Goal: Information Seeking & Learning: Find specific fact

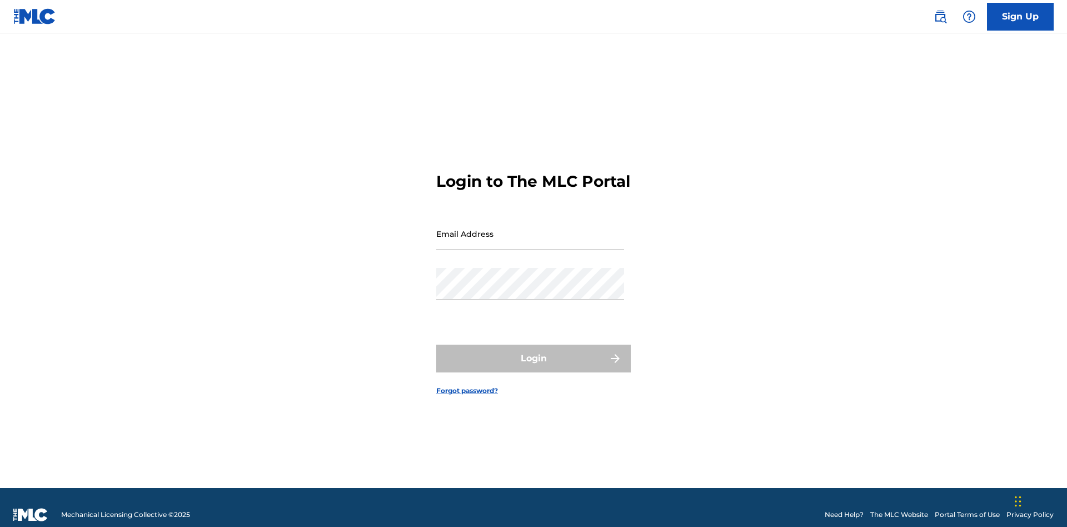
scroll to position [14, 0]
click at [530, 228] on input "Email Address" at bounding box center [530, 234] width 188 height 32
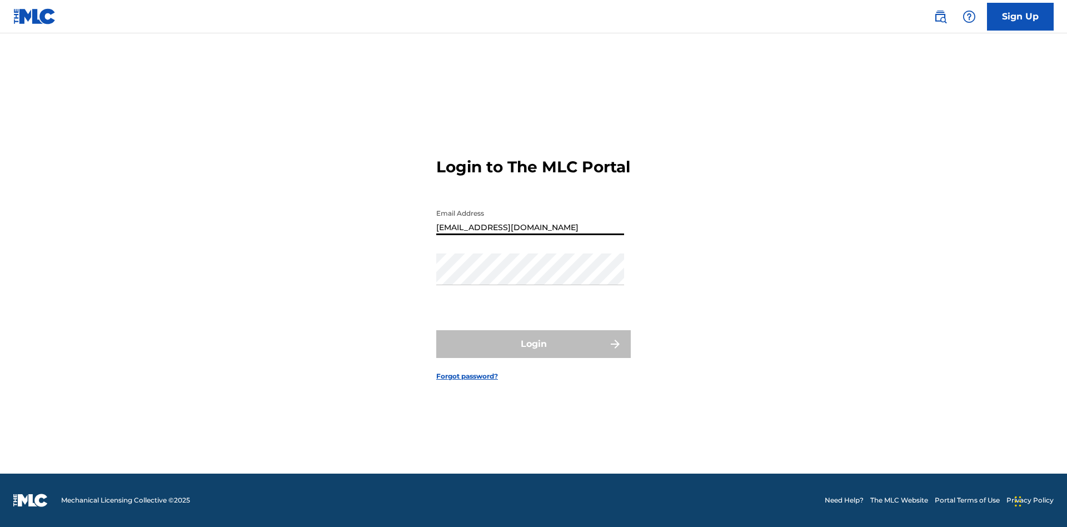
type input "240b4aa9-f93a-4811-b82d-48bb69760ffa@mailslurp.com"
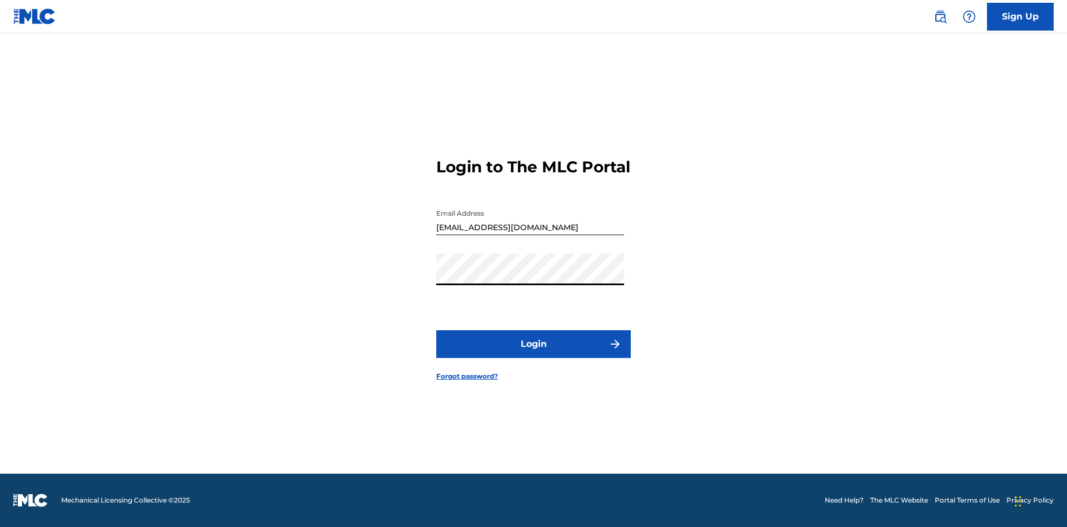
click at [533, 353] on button "Login" at bounding box center [533, 344] width 194 height 28
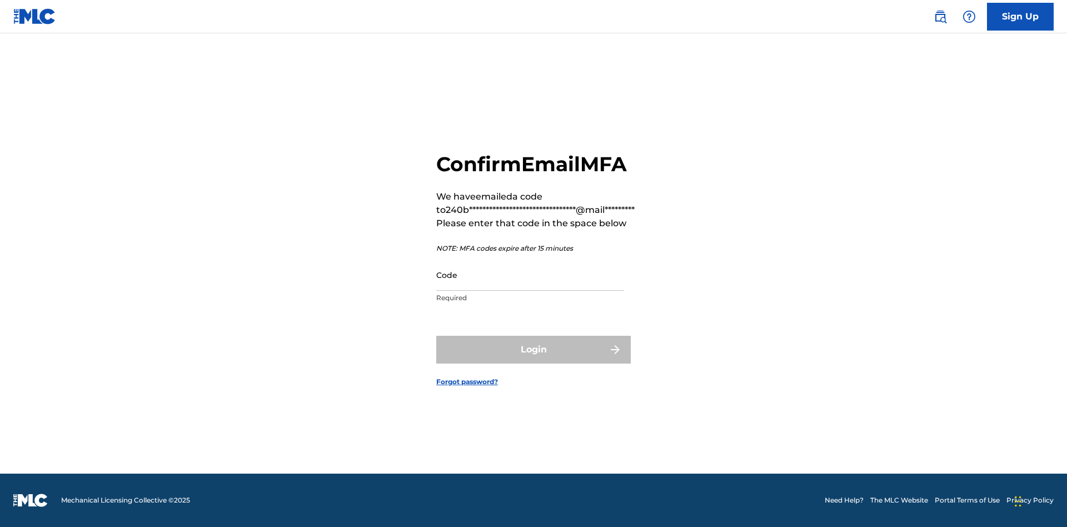
click at [530, 274] on input "Code" at bounding box center [530, 275] width 188 height 32
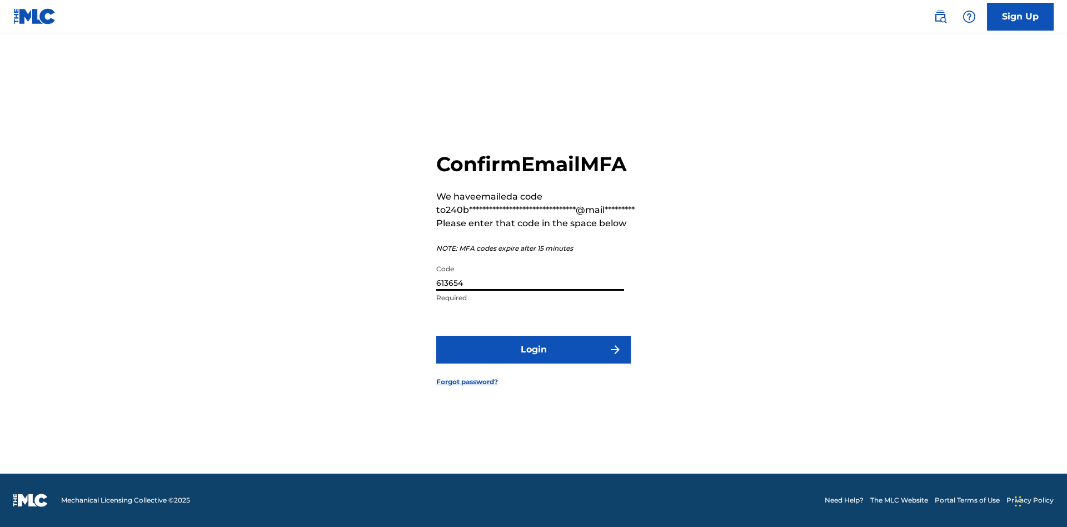
type input "613654"
click at [533, 349] on button "Login" at bounding box center [533, 350] width 194 height 28
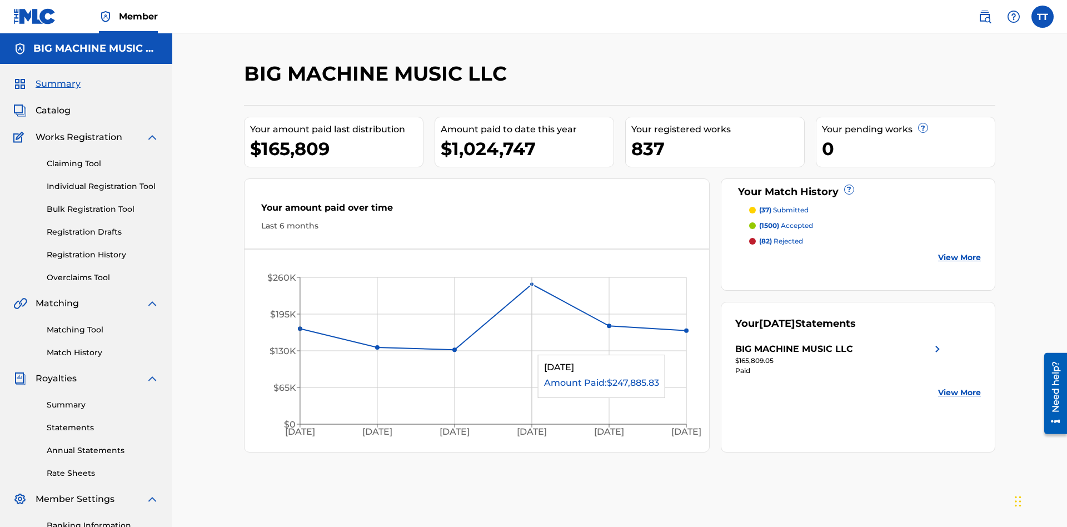
click at [53, 104] on span "Catalog" at bounding box center [53, 110] width 35 height 13
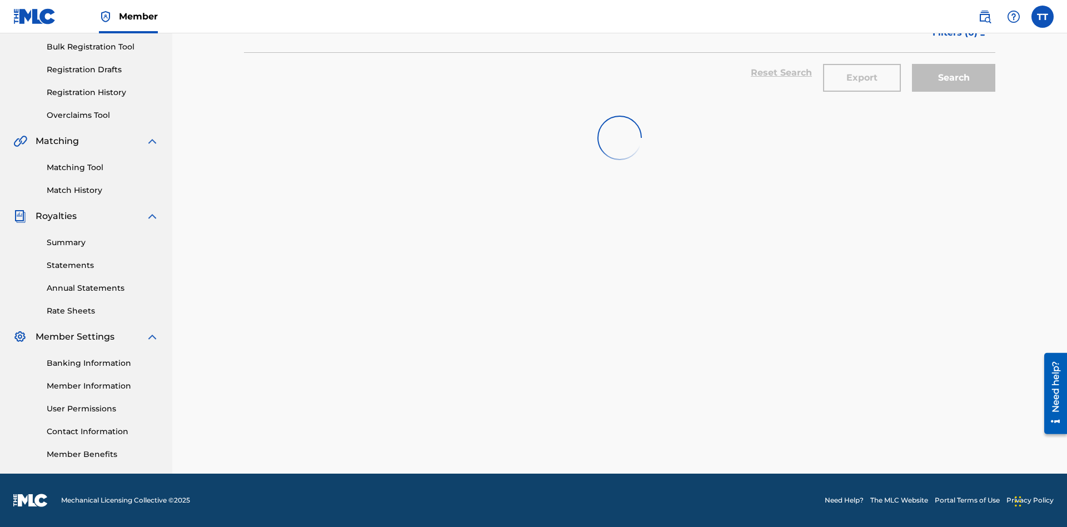
click at [862, 81] on button "Export" at bounding box center [862, 78] width 78 height 28
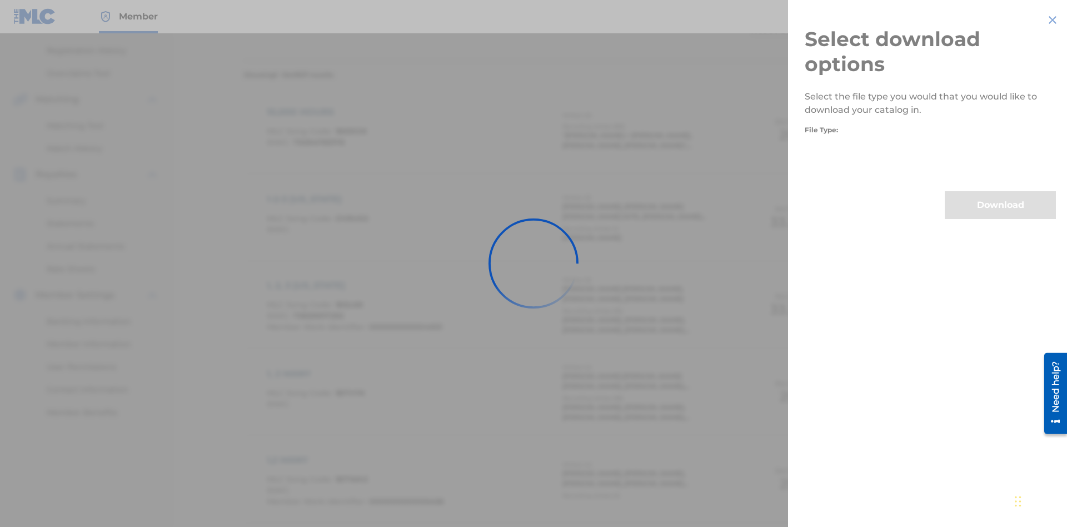
scroll to position [159, 0]
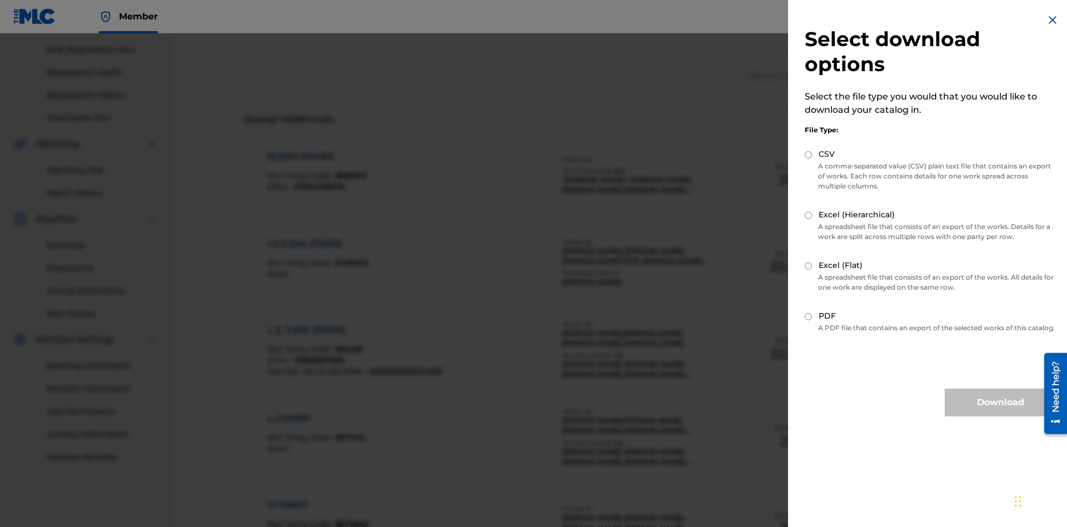
click at [808, 154] on input "CSV" at bounding box center [807, 154] width 7 height 7
radio input "true"
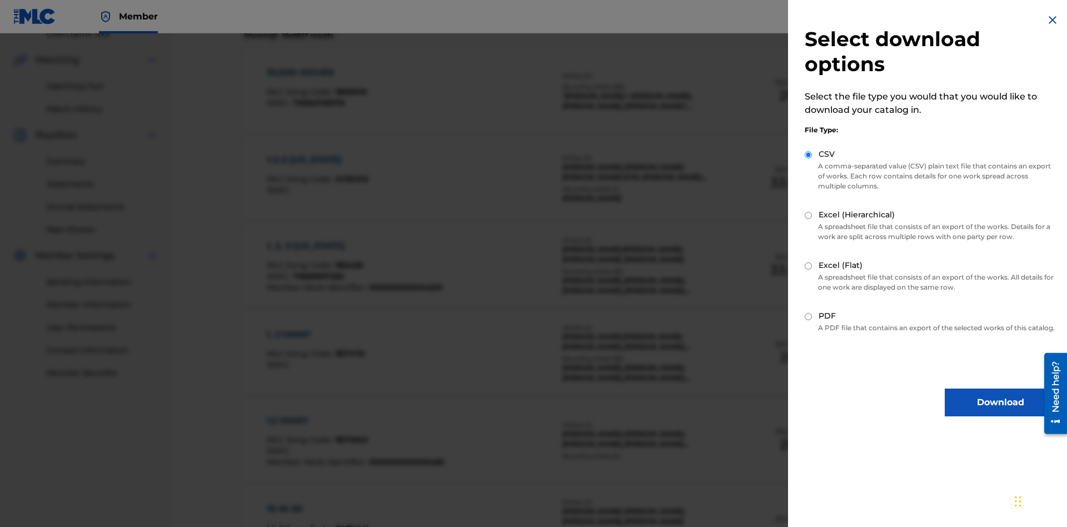
click at [1000, 412] on button "Download" at bounding box center [999, 402] width 111 height 28
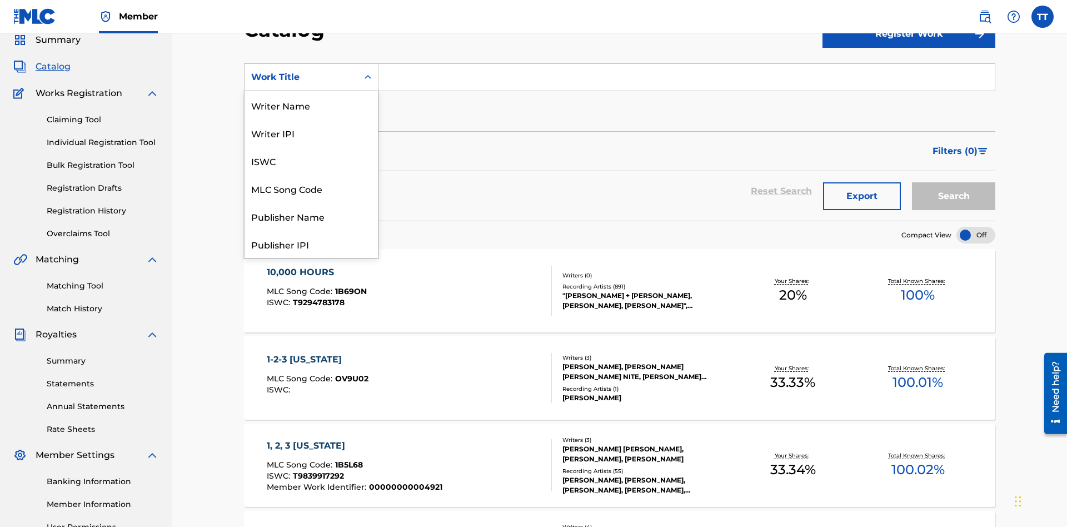
scroll to position [167, 0]
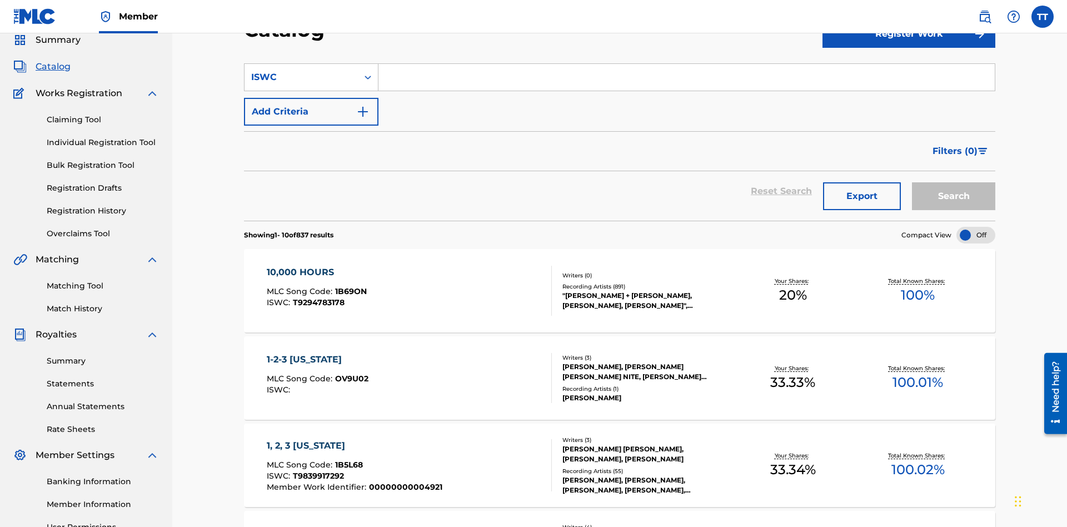
scroll to position [0, 0]
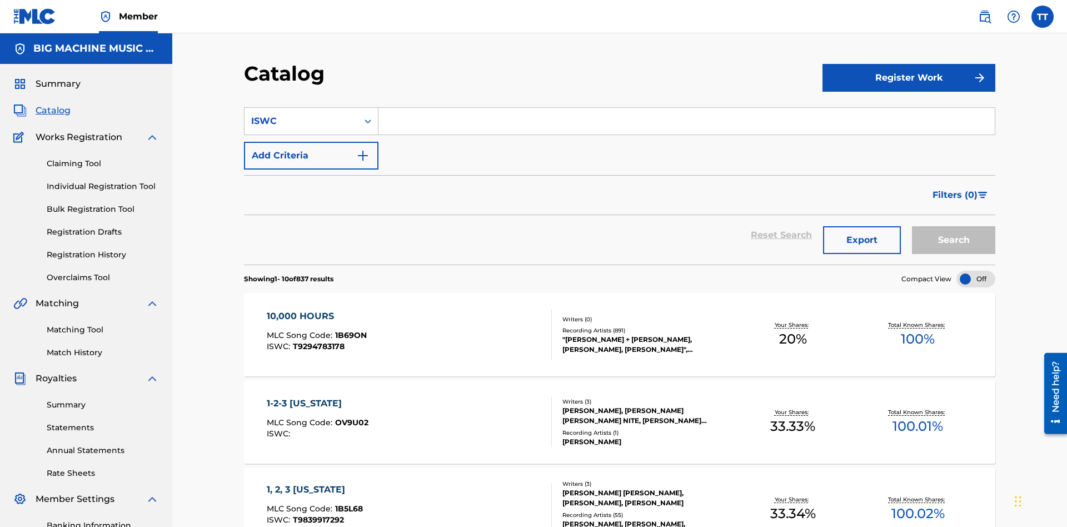
click at [686, 108] on input "Search Form" at bounding box center [686, 121] width 616 height 27
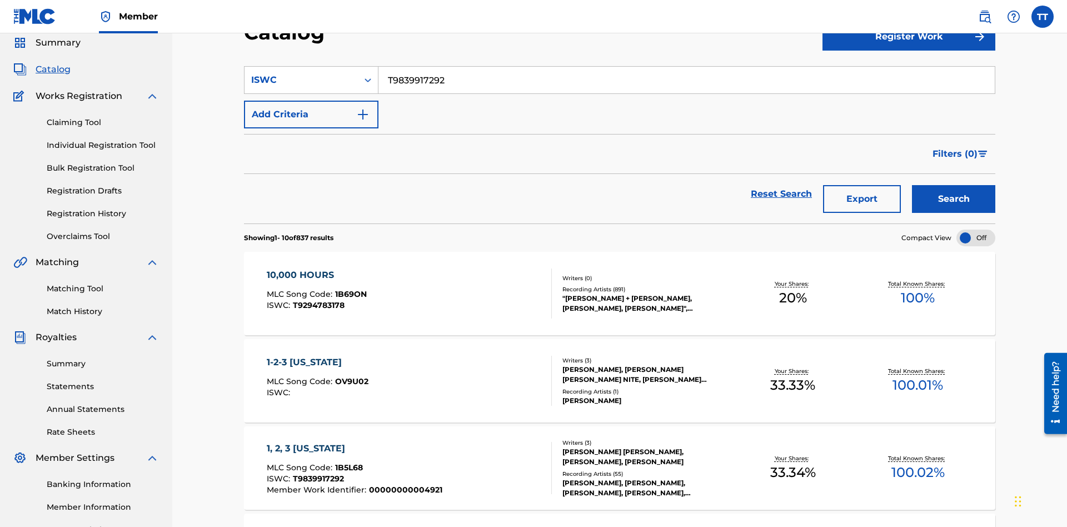
type input "T9839917292"
click at [311, 101] on button "Add Criteria" at bounding box center [311, 115] width 134 height 28
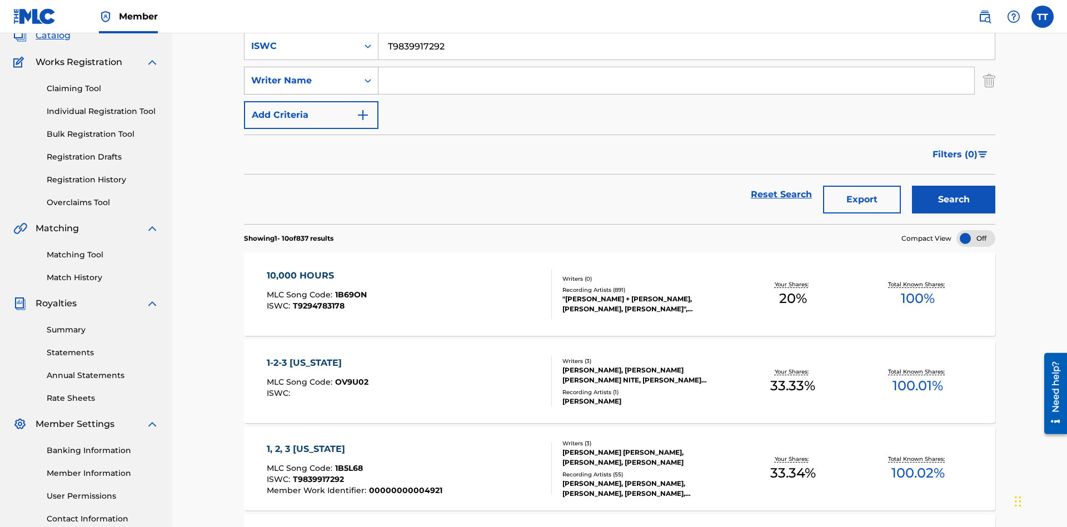
click at [301, 77] on div "Writer Name" at bounding box center [301, 80] width 100 height 13
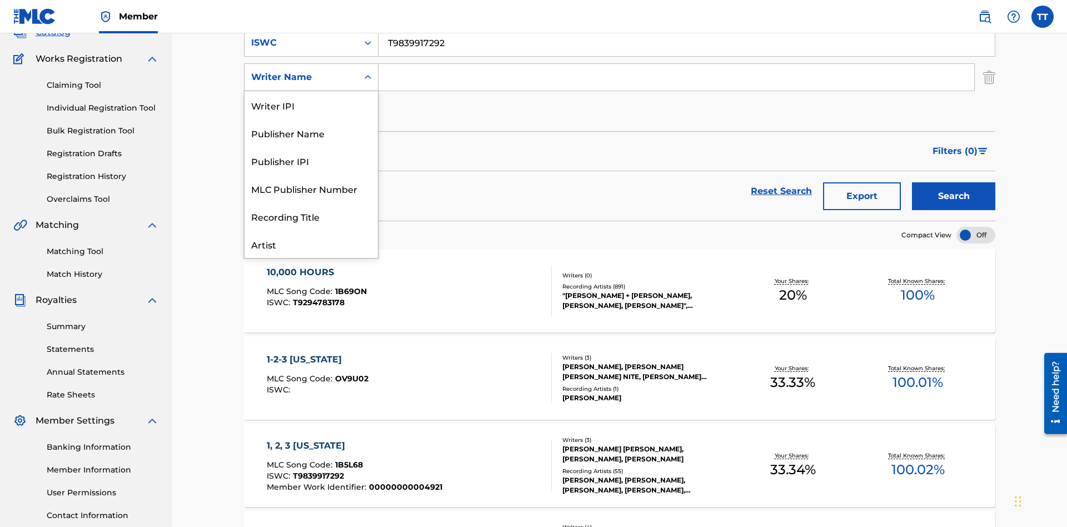
scroll to position [56, 0]
click at [311, 91] on div "Publisher Name" at bounding box center [310, 77] width 133 height 28
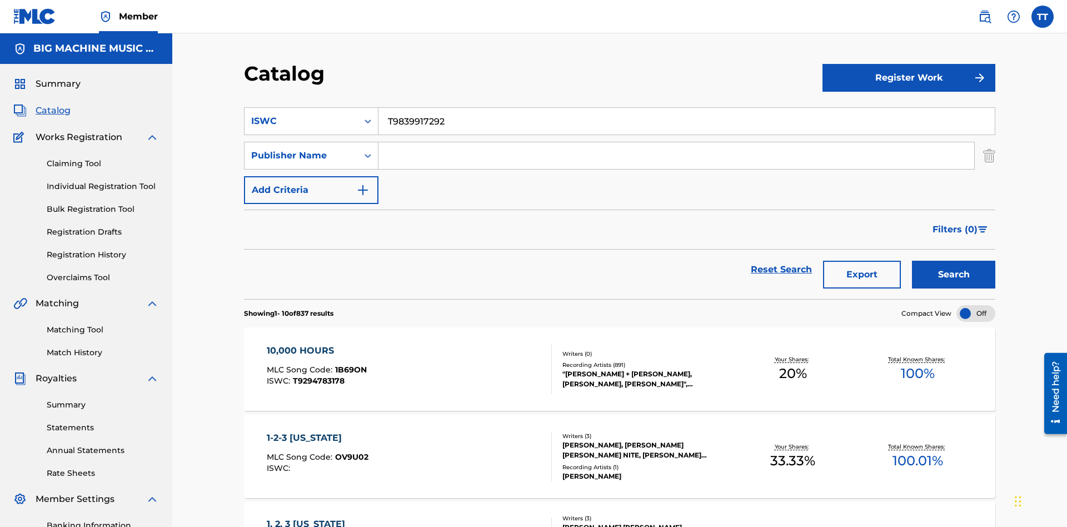
click at [676, 142] on input "Search Form" at bounding box center [676, 155] width 596 height 27
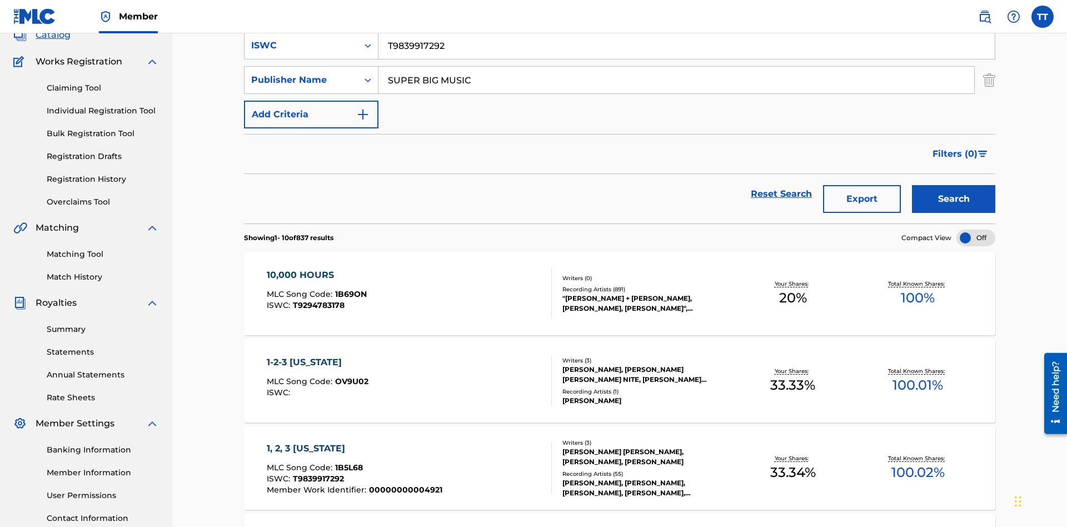
type input "SUPER BIG MUSIC"
click at [311, 101] on button "Add Criteria" at bounding box center [311, 115] width 134 height 28
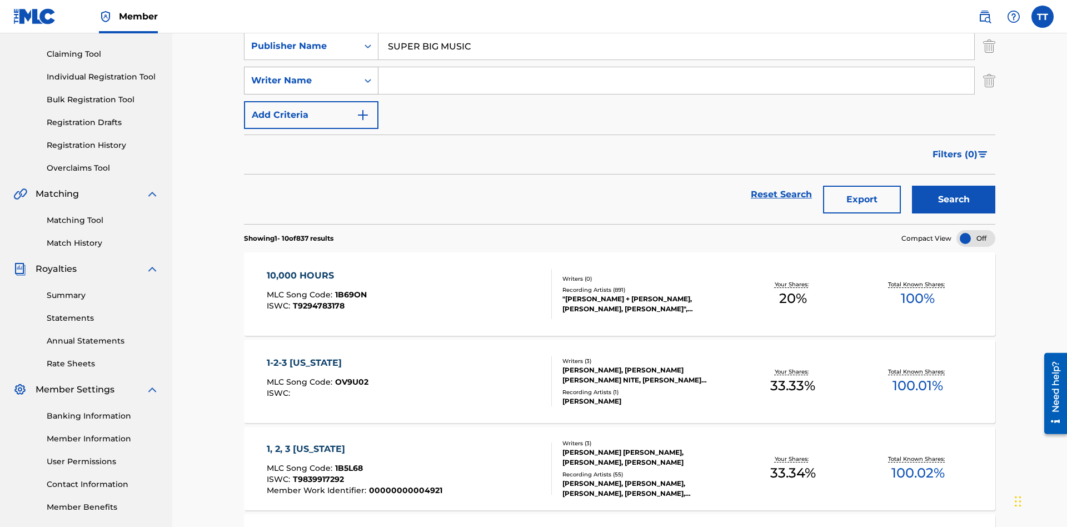
click at [301, 77] on div "Writer Name" at bounding box center [301, 80] width 100 height 13
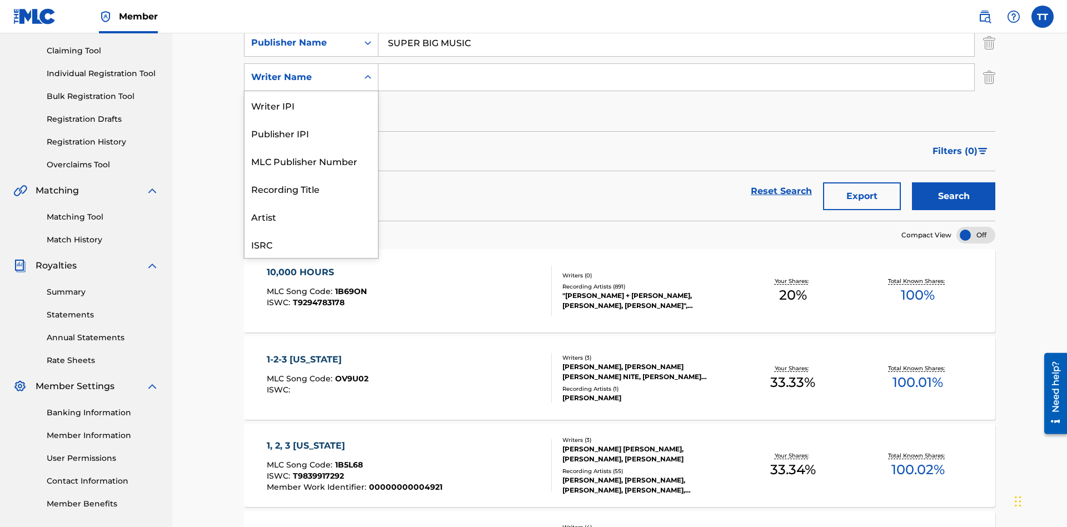
scroll to position [28, 0]
click at [311, 133] on div "MLC Publisher Number" at bounding box center [310, 133] width 133 height 28
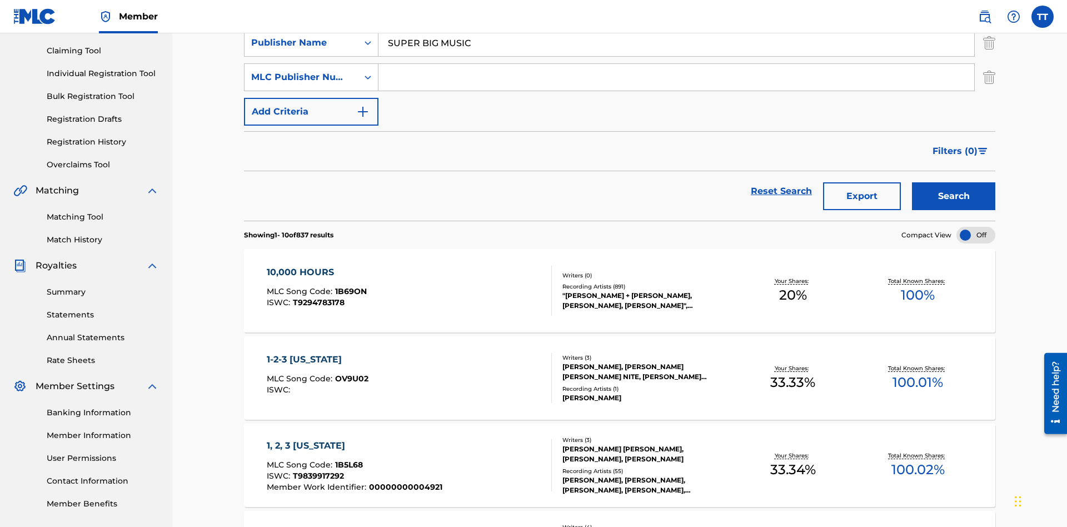
click at [676, 80] on input "Search Form" at bounding box center [676, 77] width 596 height 27
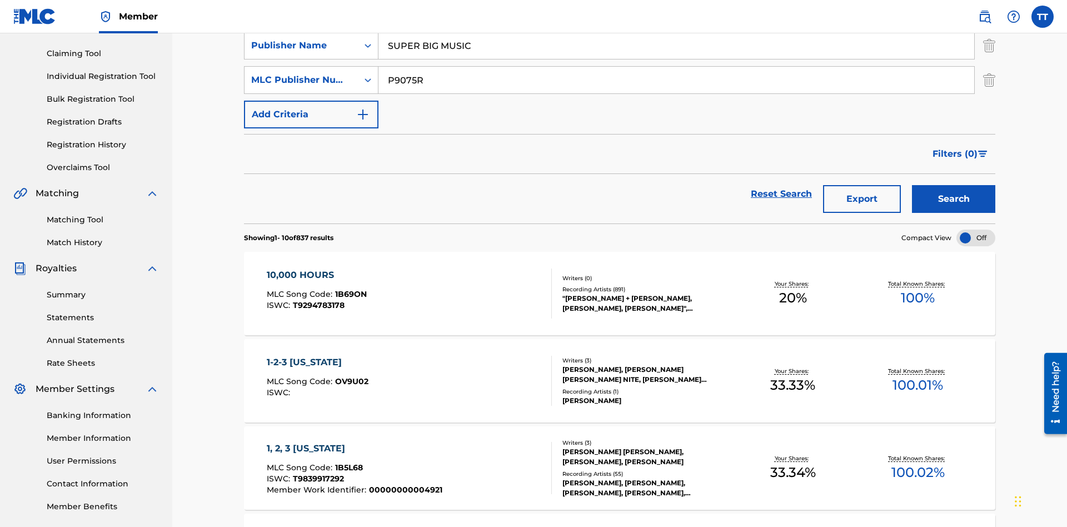
type input "P9075R"
click at [311, 101] on button "Add Criteria" at bounding box center [311, 115] width 134 height 28
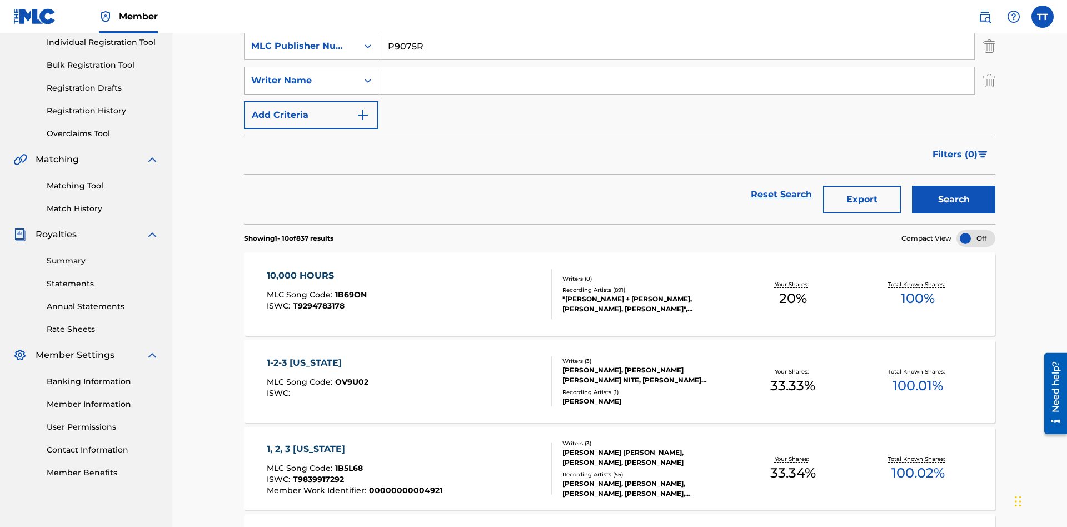
click at [301, 77] on div "Writer Name" at bounding box center [301, 80] width 100 height 13
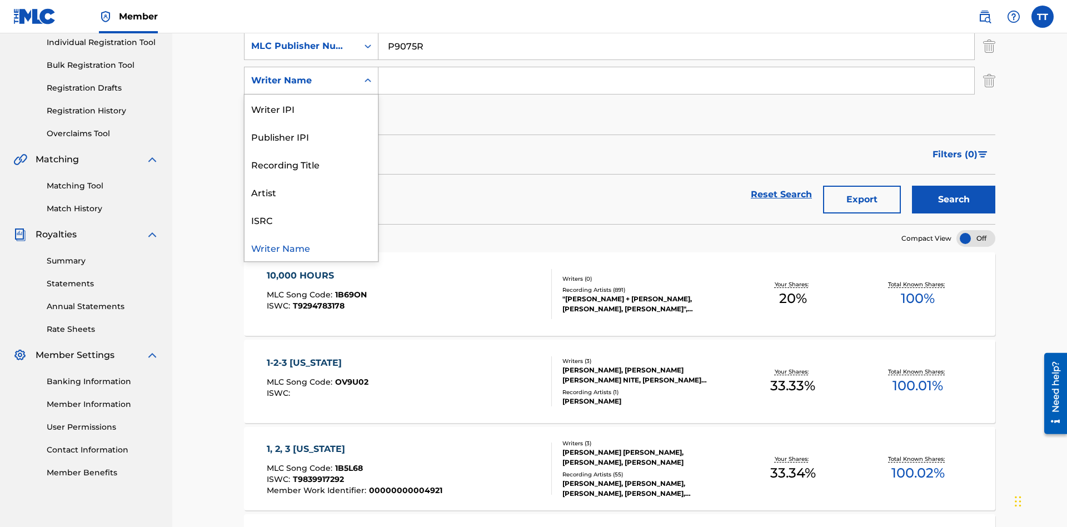
scroll to position [147, 0]
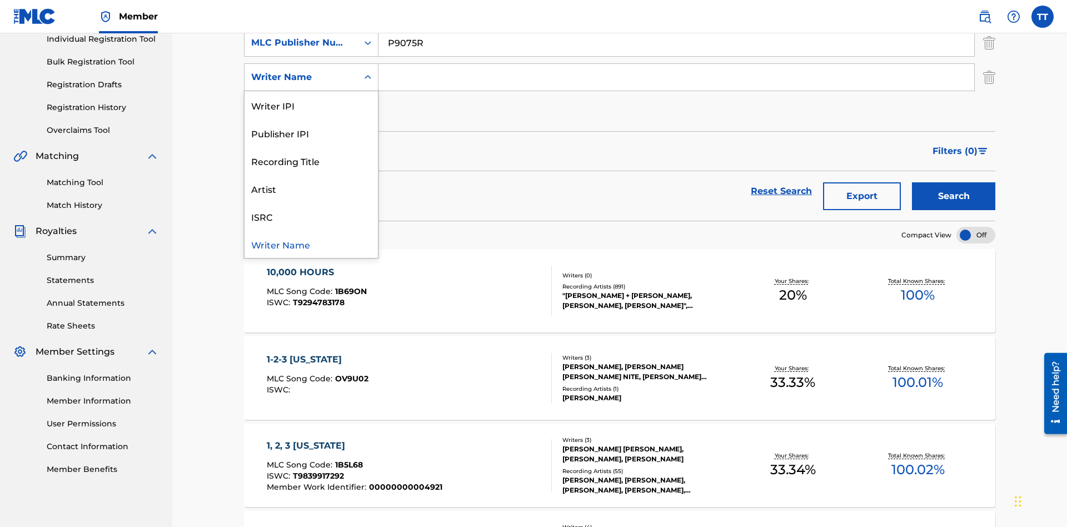
click at [311, 244] on div "Writer Name" at bounding box center [310, 244] width 133 height 28
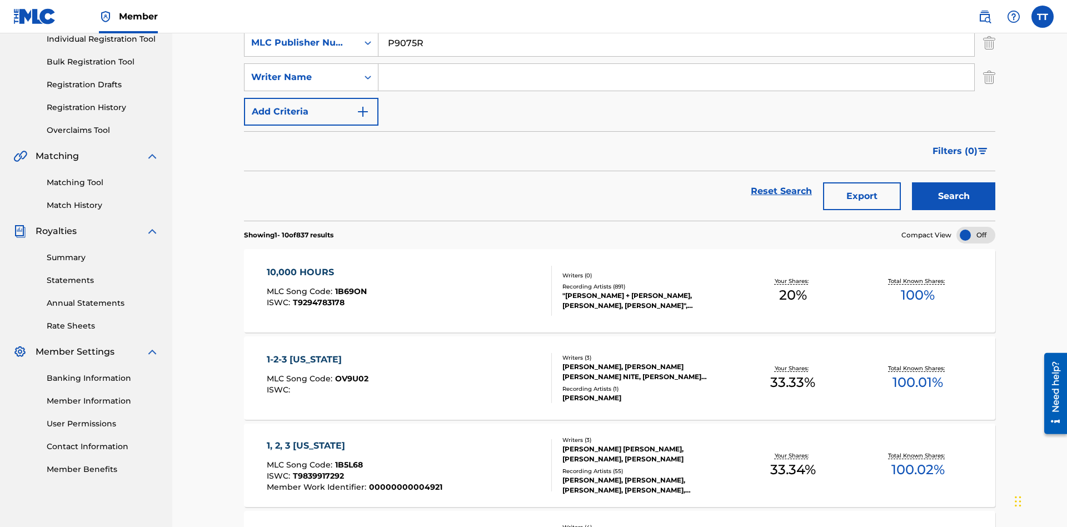
click at [676, 80] on input "Search Form" at bounding box center [676, 77] width 596 height 27
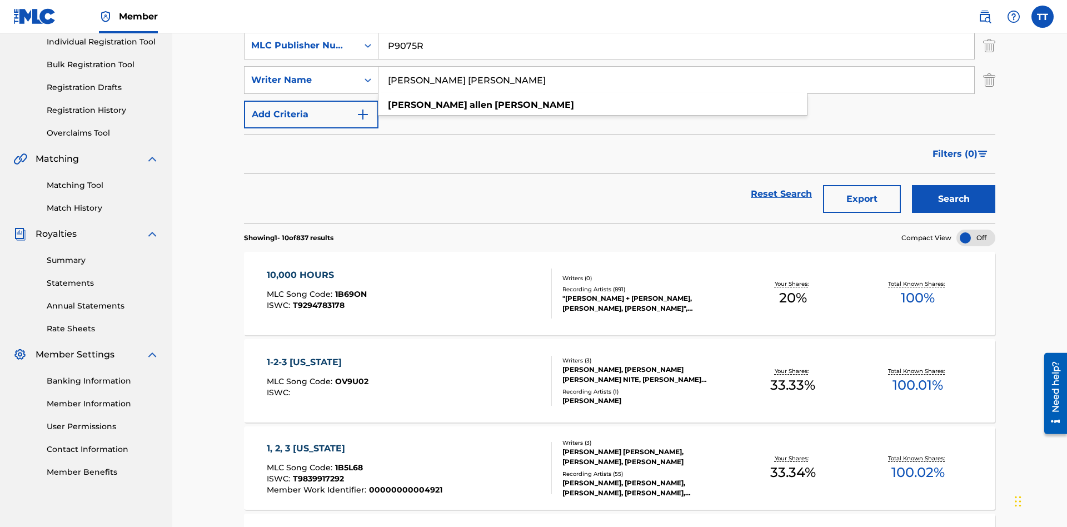
type input "JUSTIN ALLEN EBACH"
click at [311, 101] on button "Add Criteria" at bounding box center [311, 115] width 134 height 28
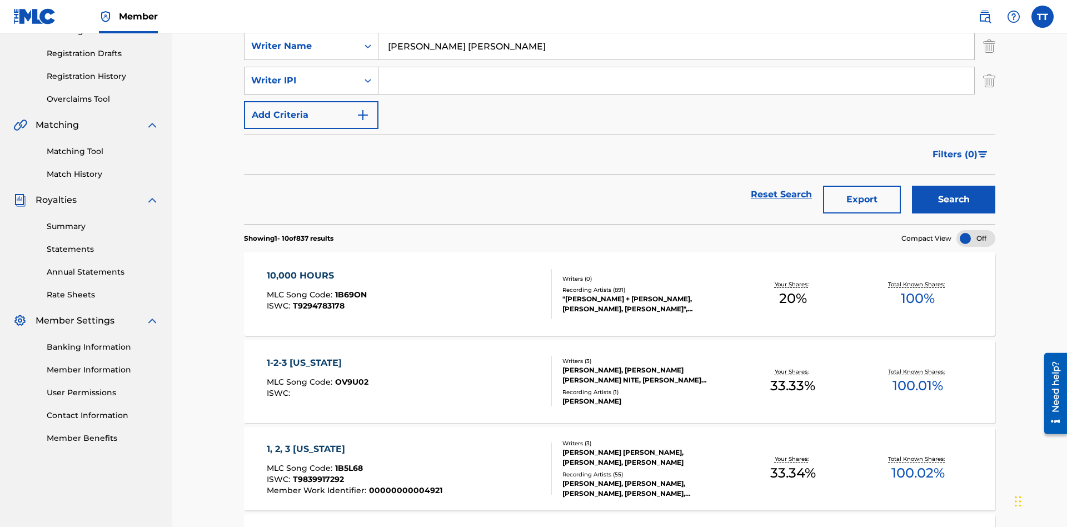
click at [301, 77] on div "Writer IPI" at bounding box center [301, 80] width 100 height 13
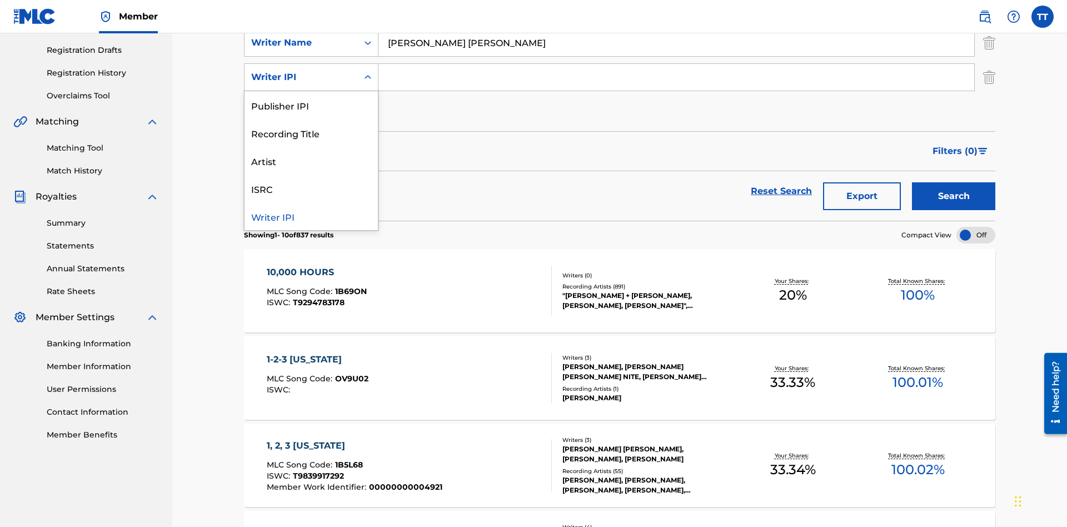
click at [311, 216] on div "Writer IPI" at bounding box center [310, 216] width 133 height 28
click at [676, 80] on input "Search Form" at bounding box center [676, 77] width 596 height 27
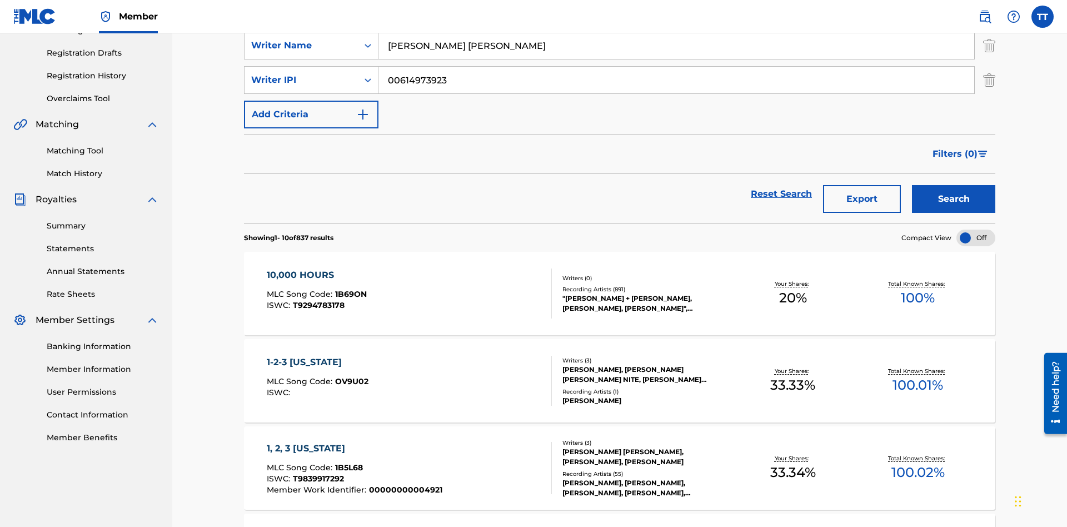
type input "00614973923"
click at [311, 101] on button "Add Criteria" at bounding box center [311, 115] width 134 height 28
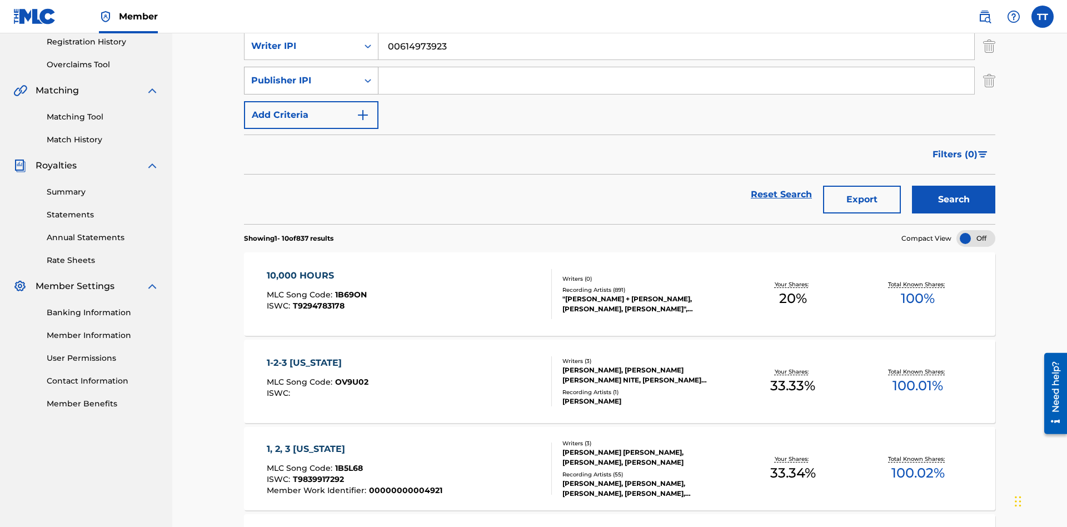
click at [301, 77] on div "Publisher IPI" at bounding box center [301, 80] width 100 height 13
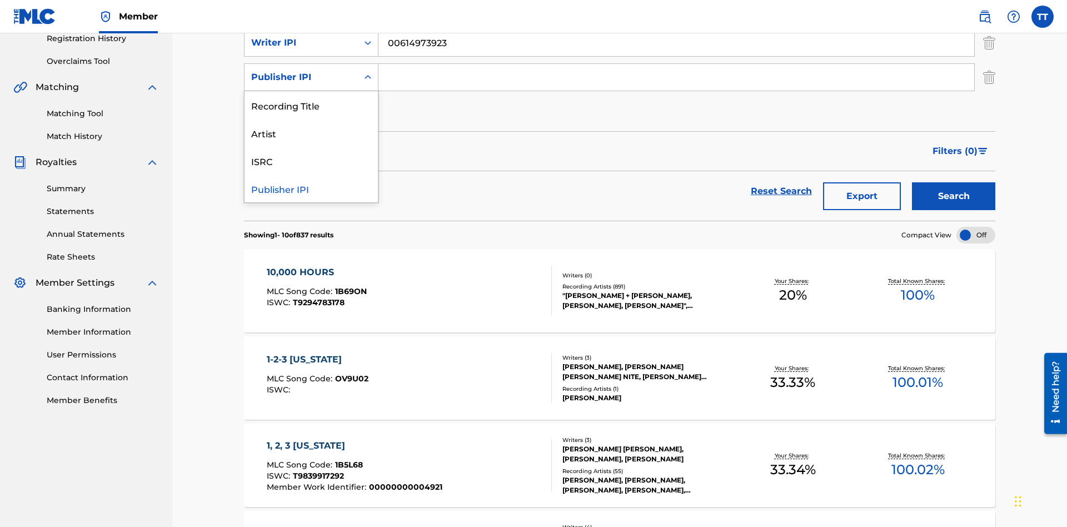
click at [311, 188] on div "Publisher IPI" at bounding box center [310, 188] width 133 height 28
click at [676, 80] on input "Search Form" at bounding box center [676, 77] width 596 height 27
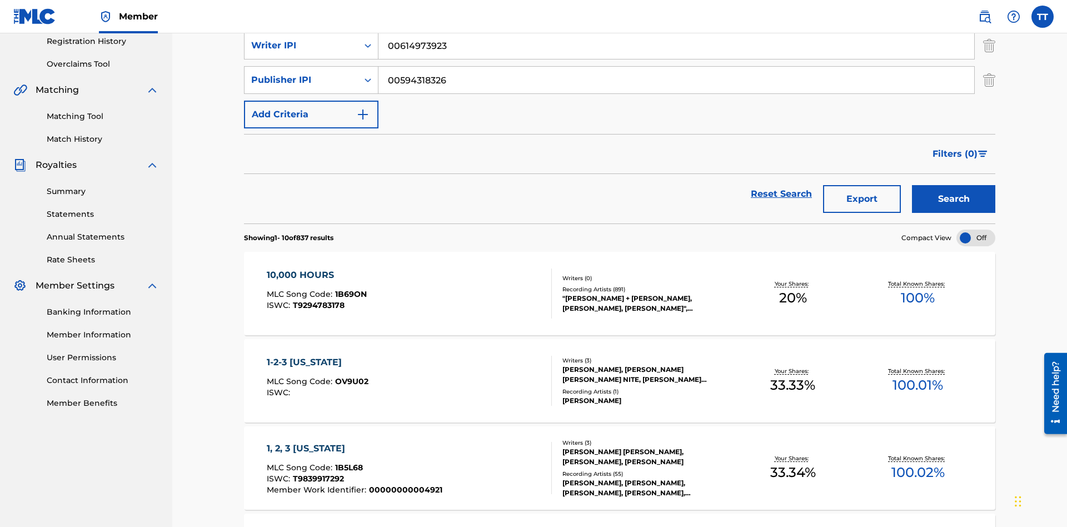
type input "00594318326"
click at [311, 101] on button "Add Criteria" at bounding box center [311, 115] width 134 height 28
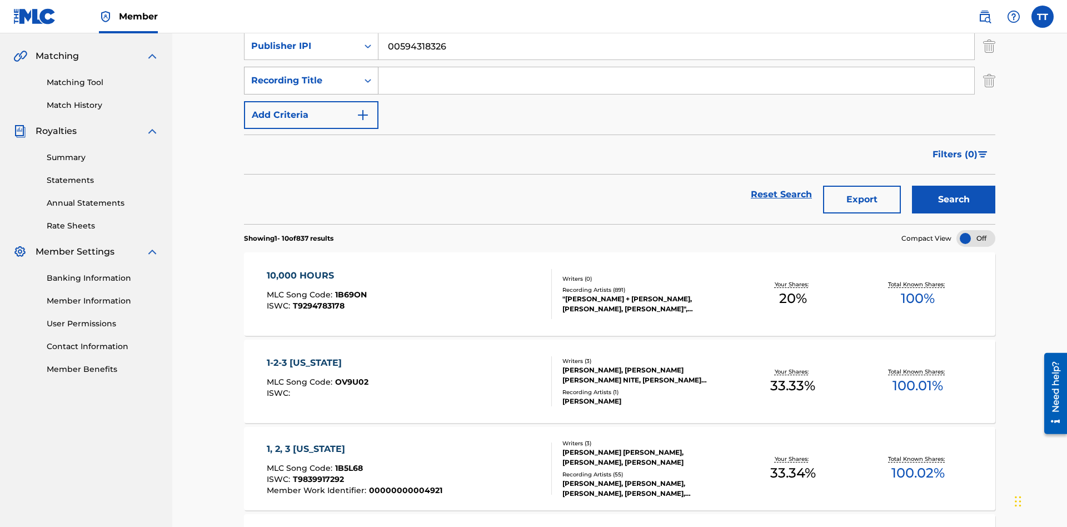
click at [301, 77] on div "Recording Title" at bounding box center [301, 80] width 100 height 13
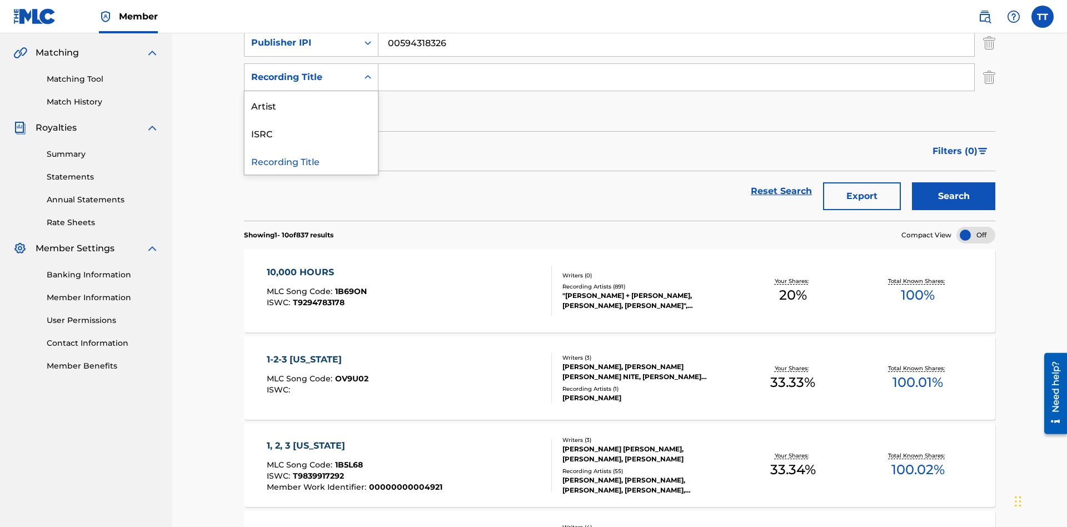
click at [311, 105] on div "Artist" at bounding box center [310, 105] width 133 height 28
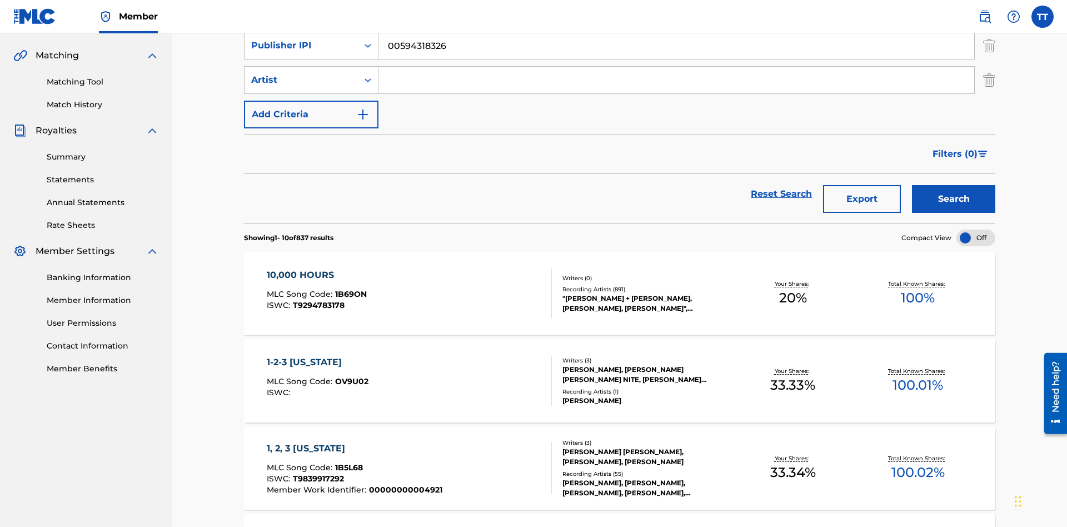
click at [676, 80] on input "Search Form" at bounding box center [676, 80] width 596 height 27
type input "BRETT YOUNG"
click at [953, 185] on button "Search" at bounding box center [953, 199] width 83 height 28
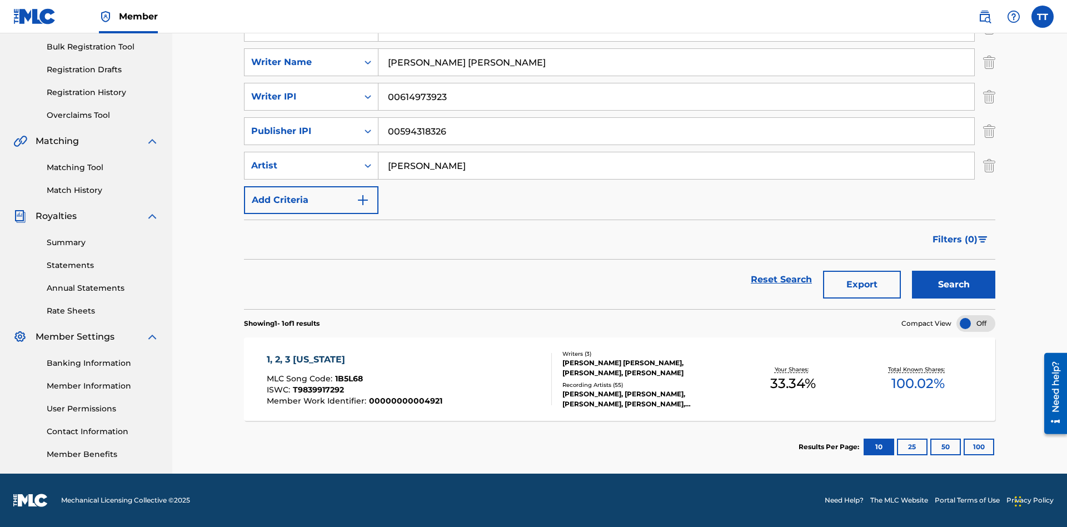
click at [963, 447] on button "100" at bounding box center [978, 446] width 31 height 17
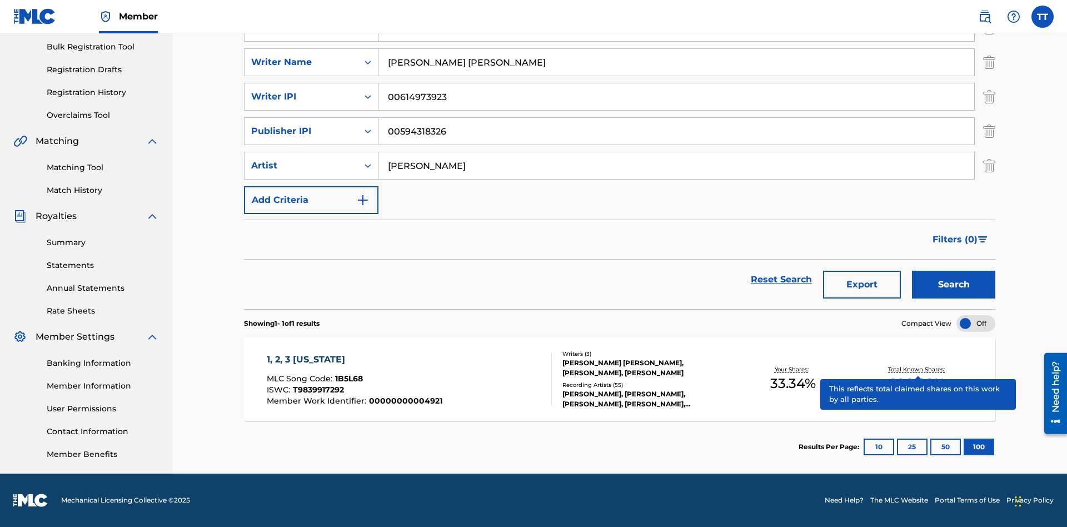
click at [347, 378] on span "1B5L68" at bounding box center [349, 378] width 28 height 10
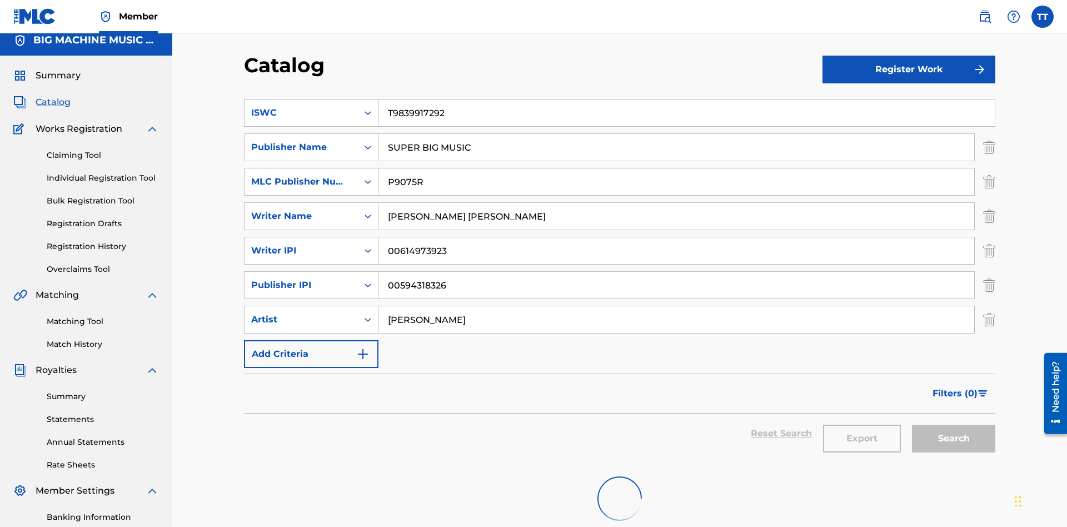
scroll to position [162, 0]
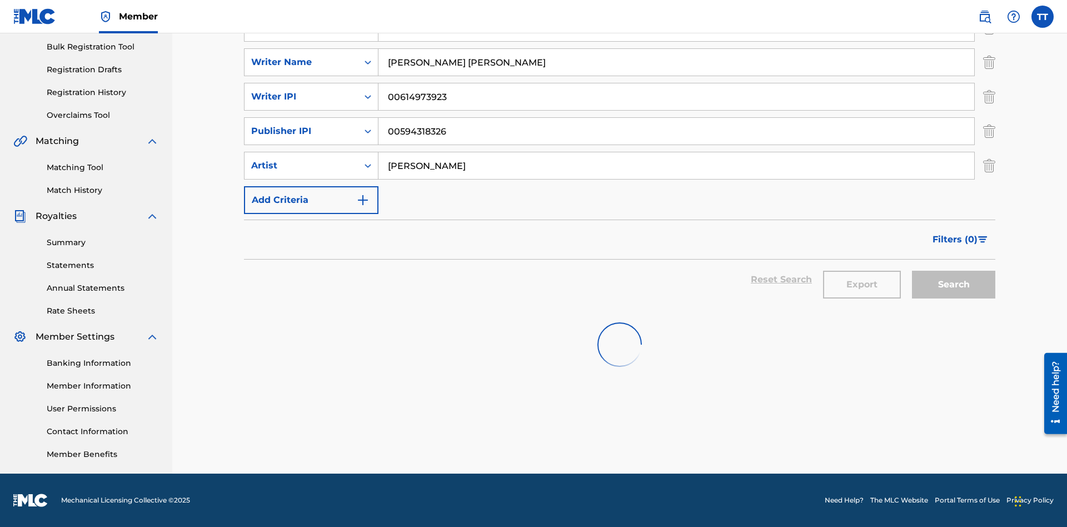
click at [862, 284] on button "Export" at bounding box center [862, 285] width 78 height 28
